Goal: Task Accomplishment & Management: Manage account settings

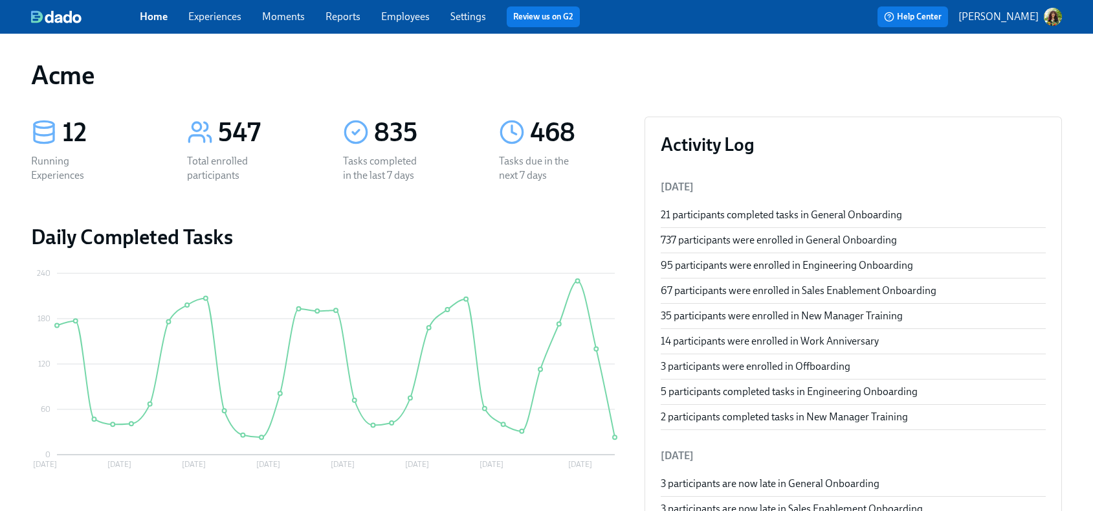
click at [1017, 16] on p "[PERSON_NAME]" at bounding box center [999, 17] width 80 height 14
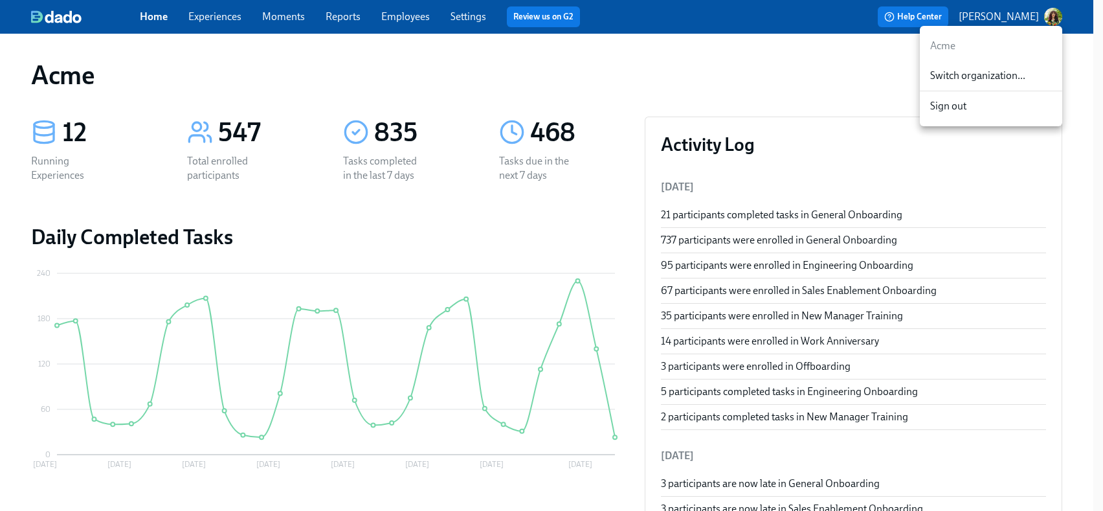
click at [991, 78] on span "Switch organization..." at bounding box center [991, 76] width 122 height 14
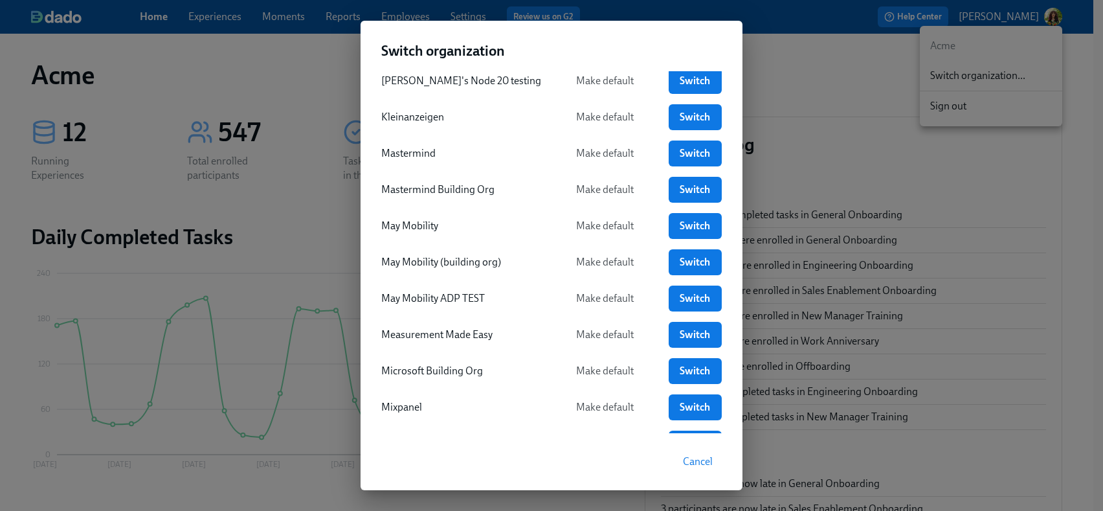
scroll to position [1010, 0]
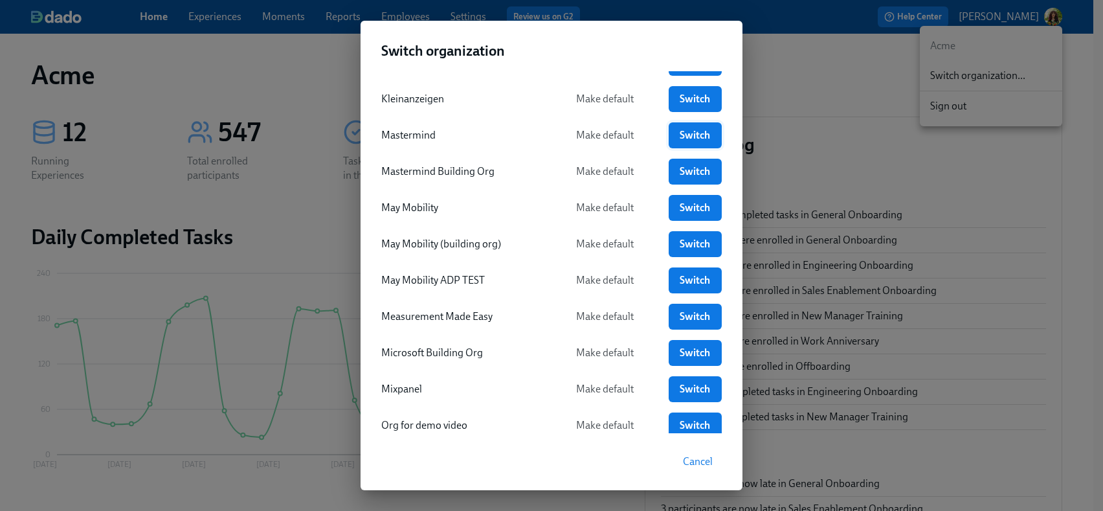
click at [682, 136] on span "Switch" at bounding box center [695, 135] width 35 height 13
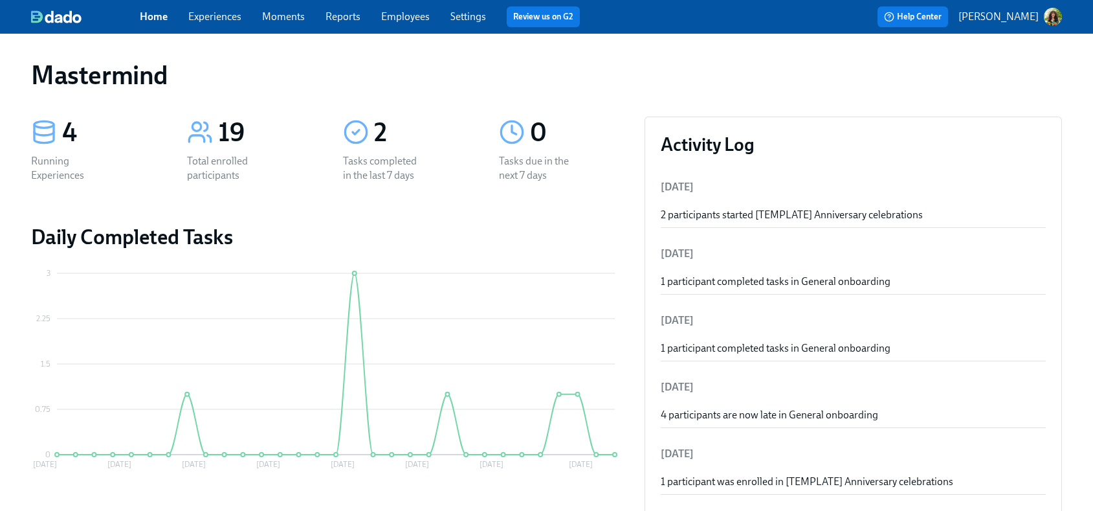
click at [215, 11] on link "Experiences" at bounding box center [214, 16] width 53 height 12
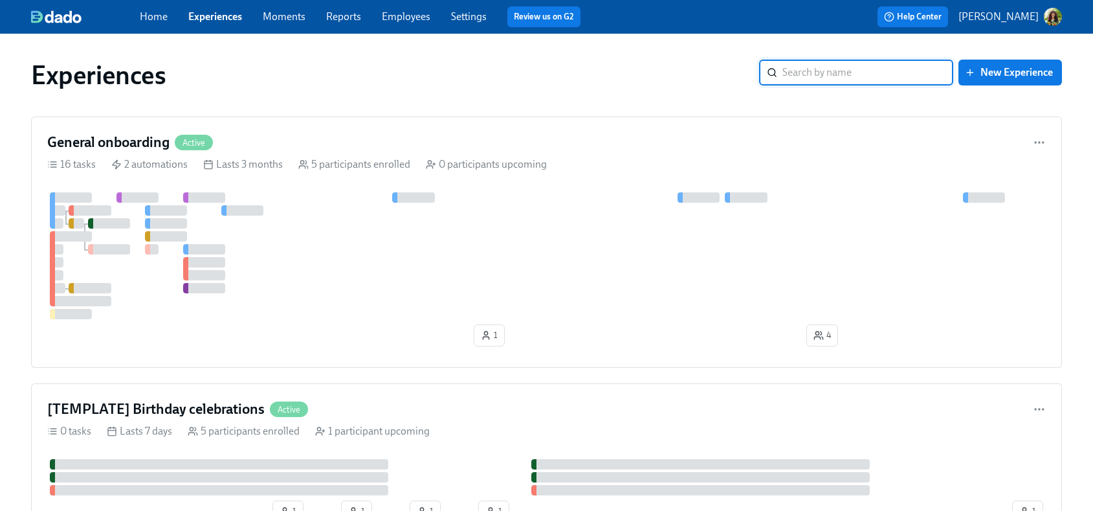
click at [467, 14] on link "Settings" at bounding box center [469, 16] width 36 height 12
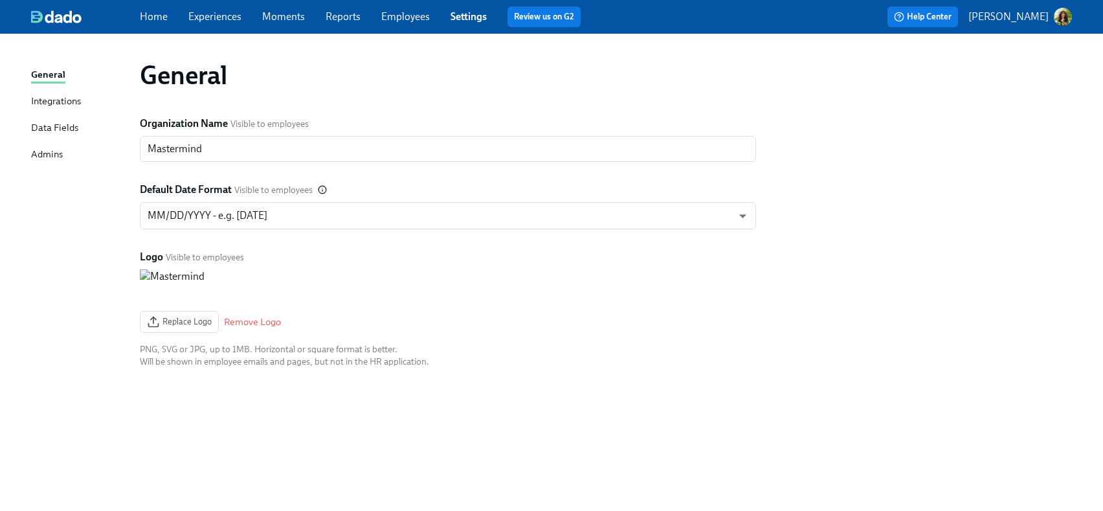
click at [405, 16] on link "Employees" at bounding box center [405, 16] width 49 height 12
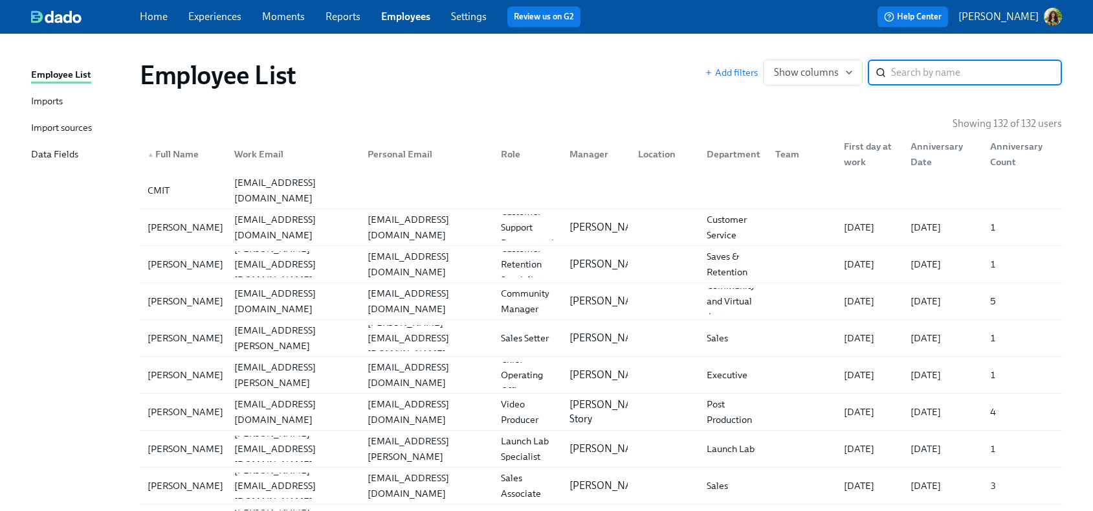
click at [48, 123] on div "Import sources" at bounding box center [61, 128] width 61 height 16
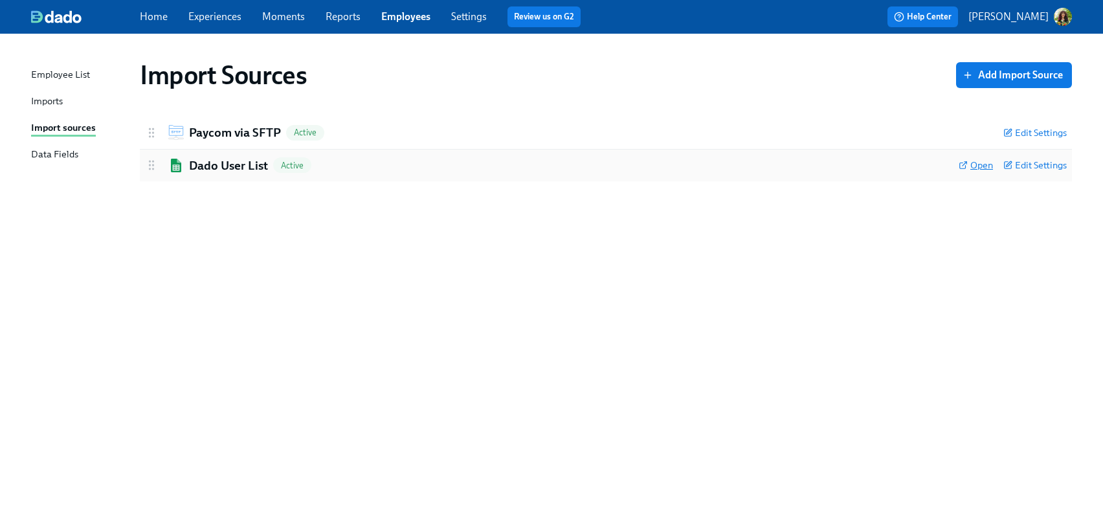
click at [983, 164] on span "Open" at bounding box center [976, 165] width 34 height 13
